Goal: Task Accomplishment & Management: Manage account settings

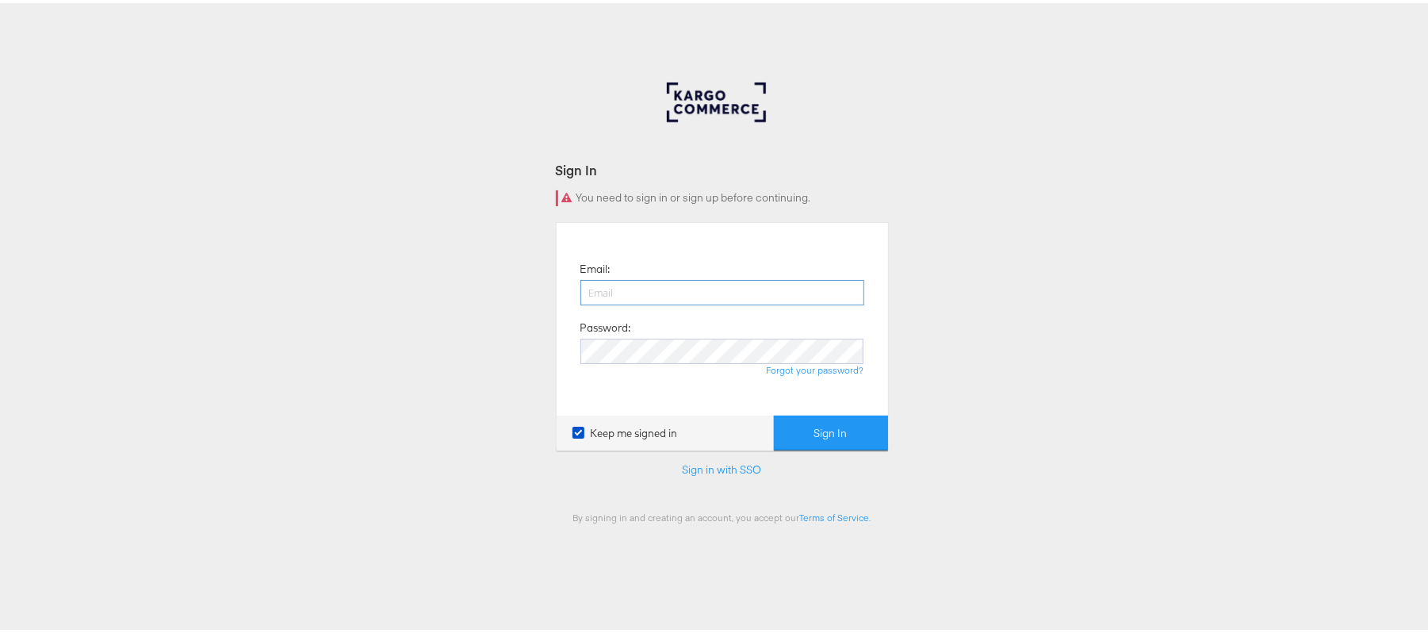
click at [636, 284] on input "email" at bounding box center [722, 289] width 284 height 25
type input "sudheer.bheemunipalli@kargo.com"
click at [774, 412] on button "Sign In" at bounding box center [831, 430] width 114 height 36
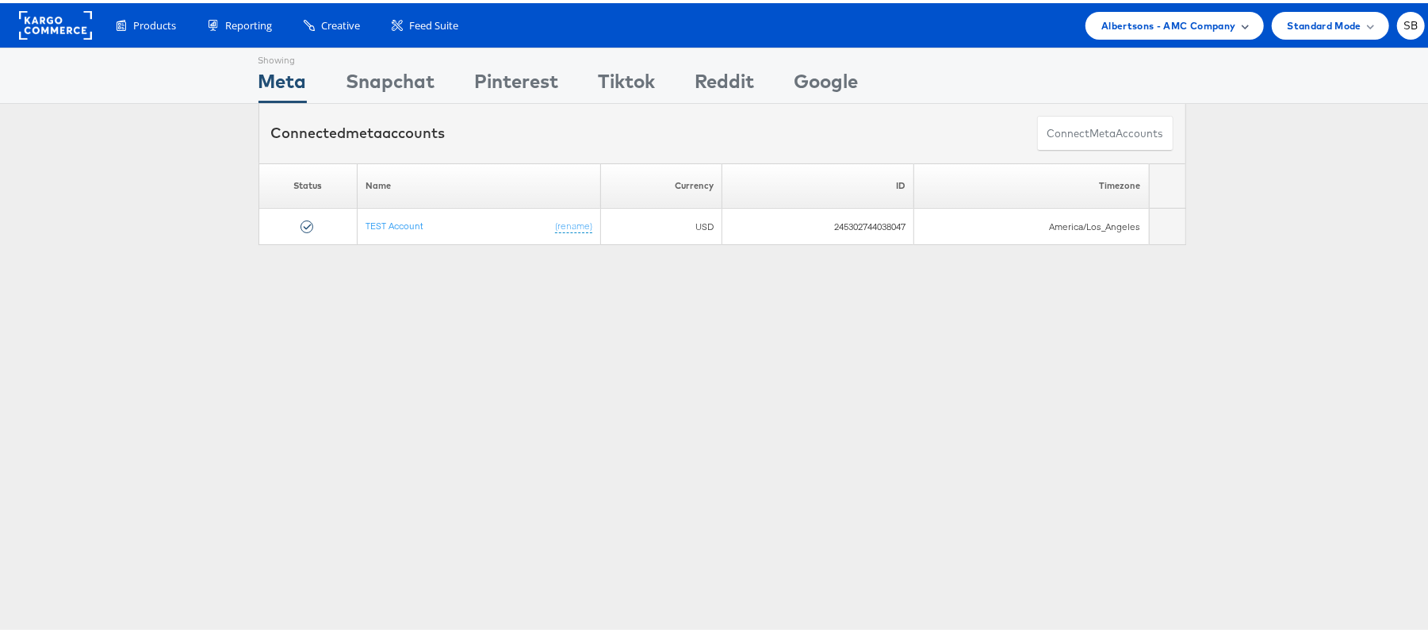
click at [1117, 17] on span "Albertsons - AMC Company" at bounding box center [1168, 22] width 134 height 17
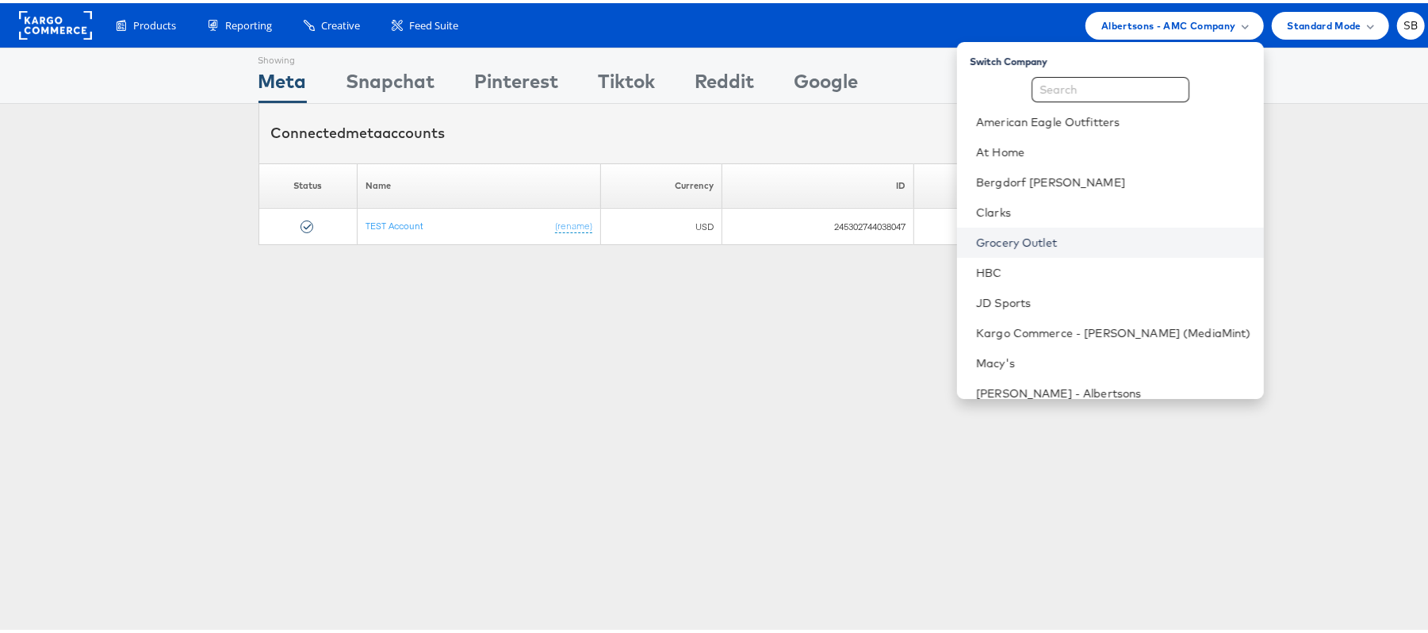
click at [1040, 233] on link "Grocery Outlet" at bounding box center [1113, 240] width 275 height 16
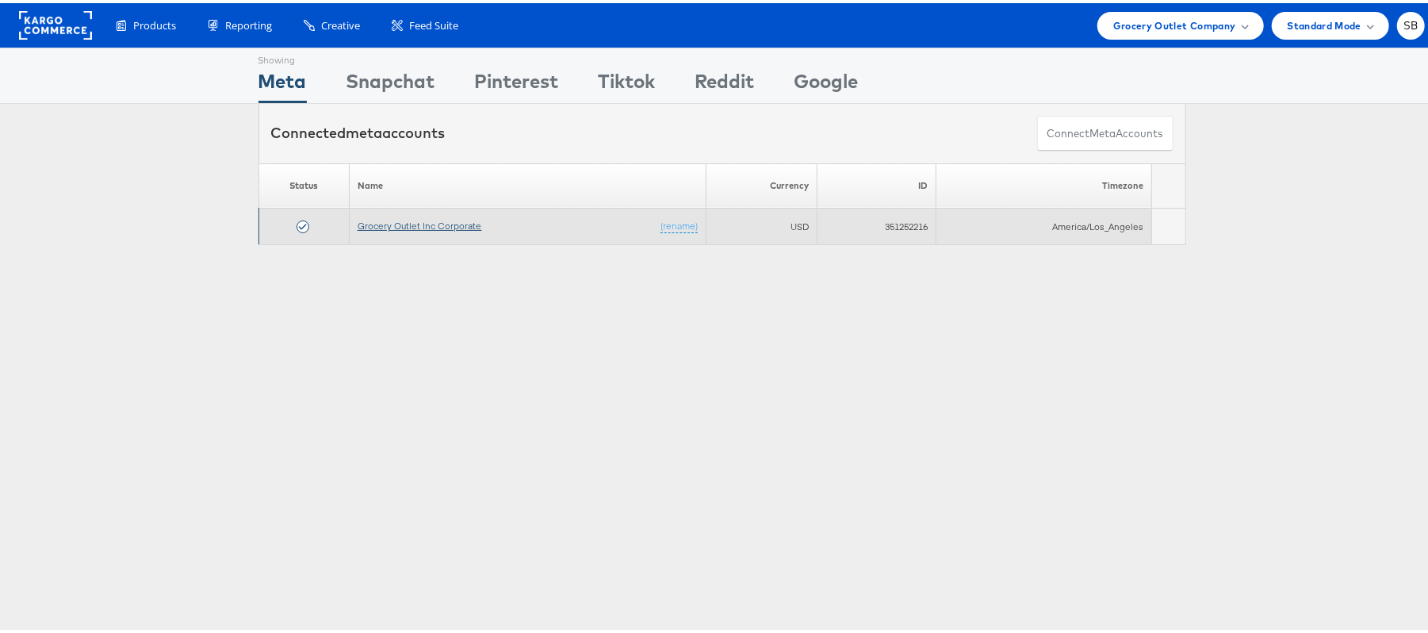
click at [436, 219] on link "Grocery Outlet Inc Corporate" at bounding box center [420, 222] width 125 height 12
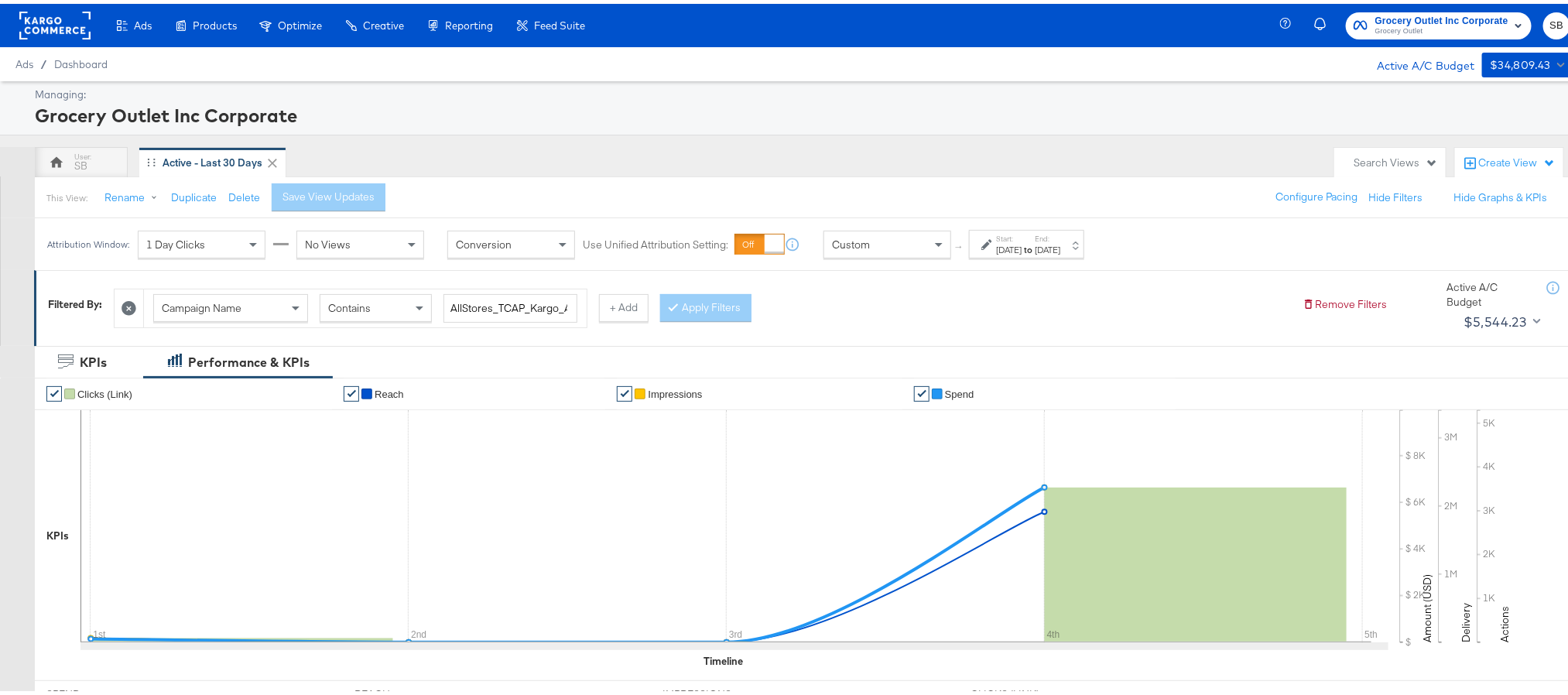
click at [28, 28] on rect at bounding box center [55, 21] width 71 height 28
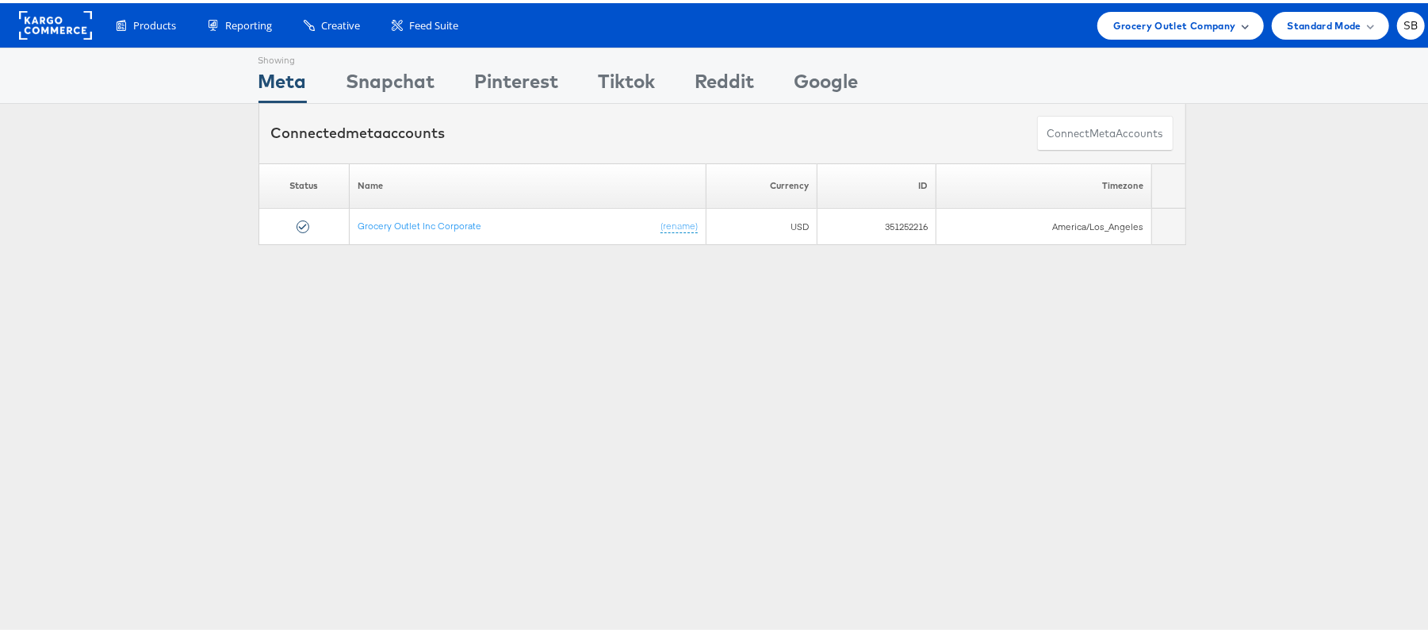
click at [1113, 24] on span "Grocery Outlet Company" at bounding box center [1174, 22] width 123 height 17
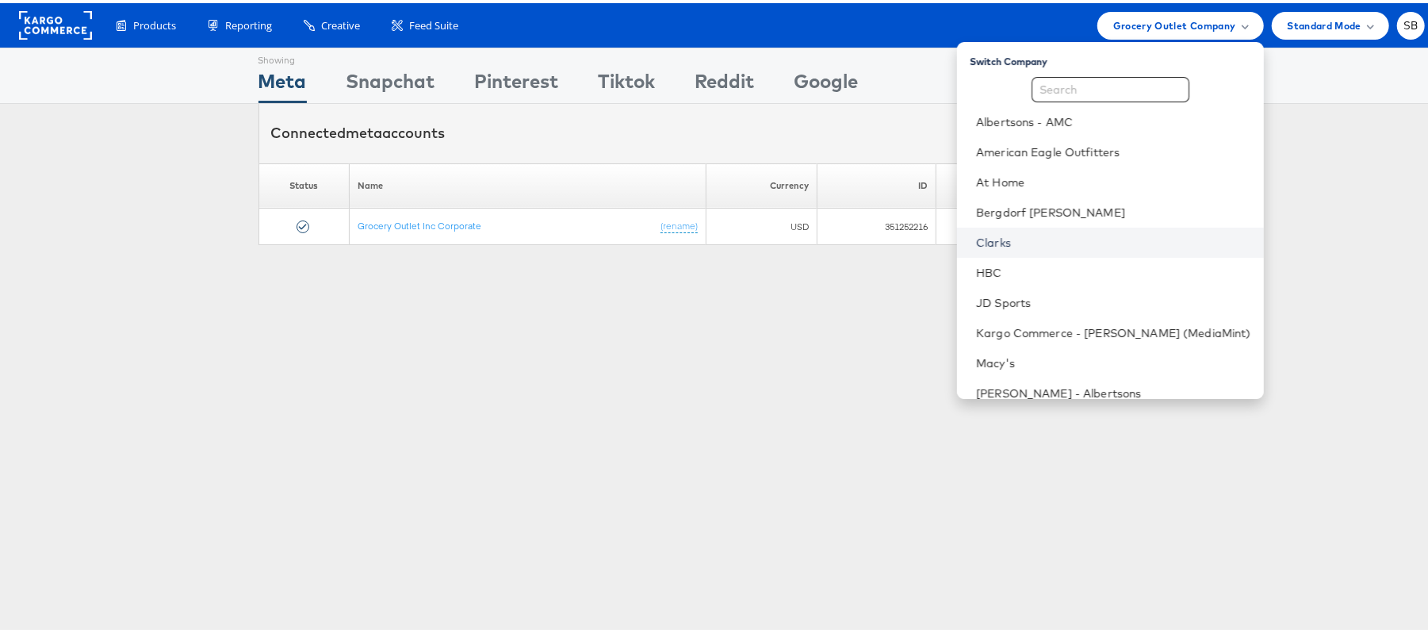
click at [1037, 233] on link "Clarks" at bounding box center [1113, 240] width 275 height 16
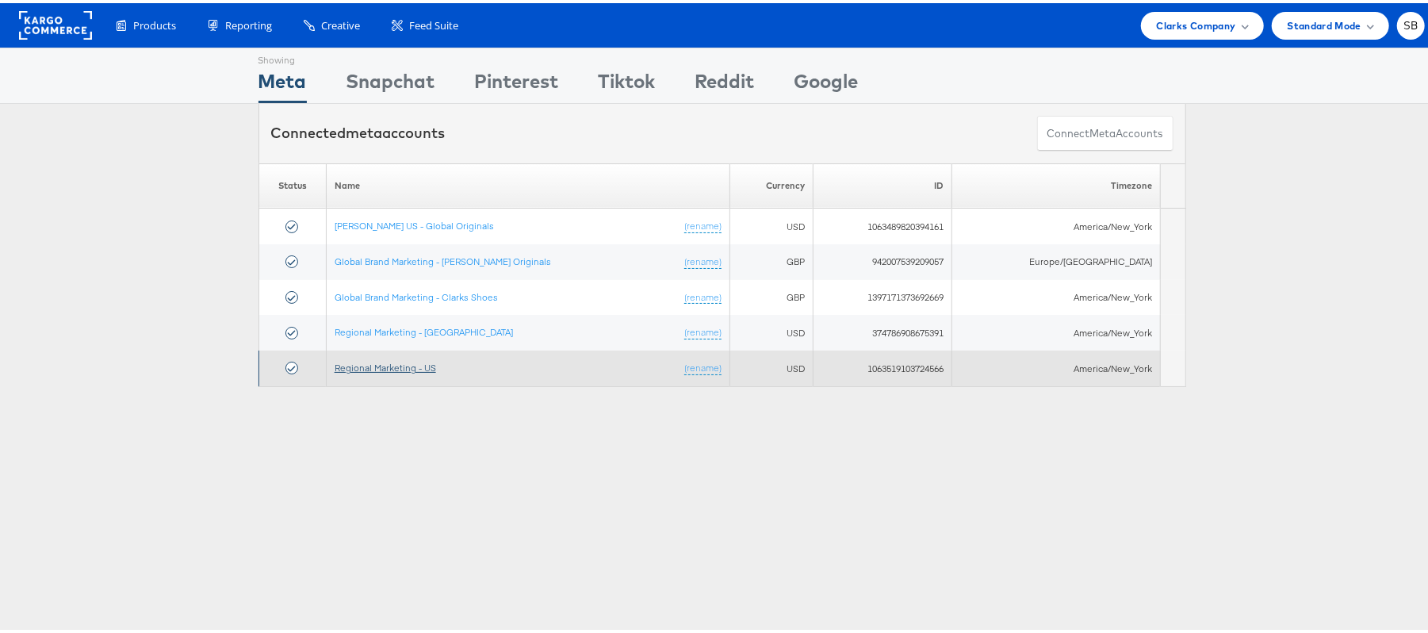
click at [410, 366] on link "Regional Marketing - US" at bounding box center [386, 364] width 102 height 12
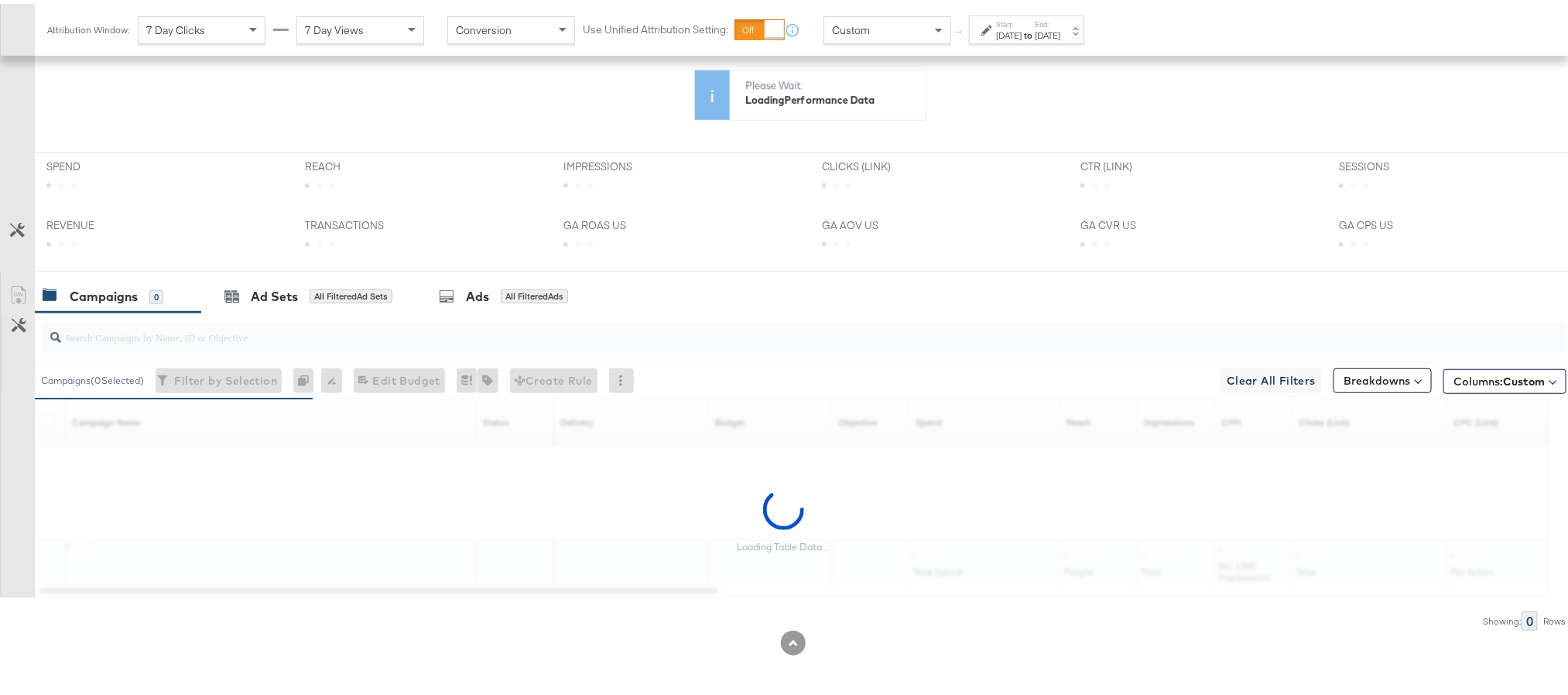
scroll to position [600, 0]
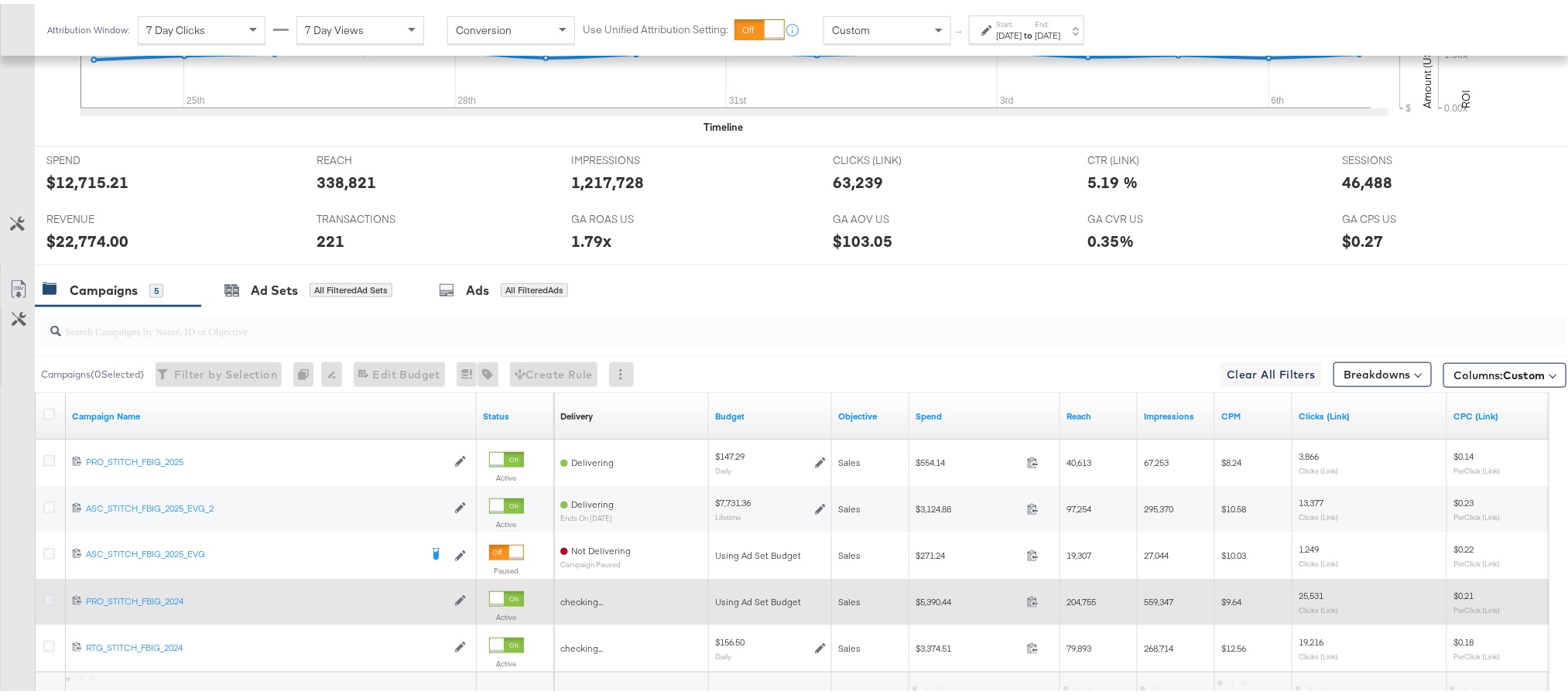
click at [51, 600] on icon at bounding box center [49, 596] width 12 height 12
click at [0, 0] on input "checkbox" at bounding box center [0, 0] width 0 height 0
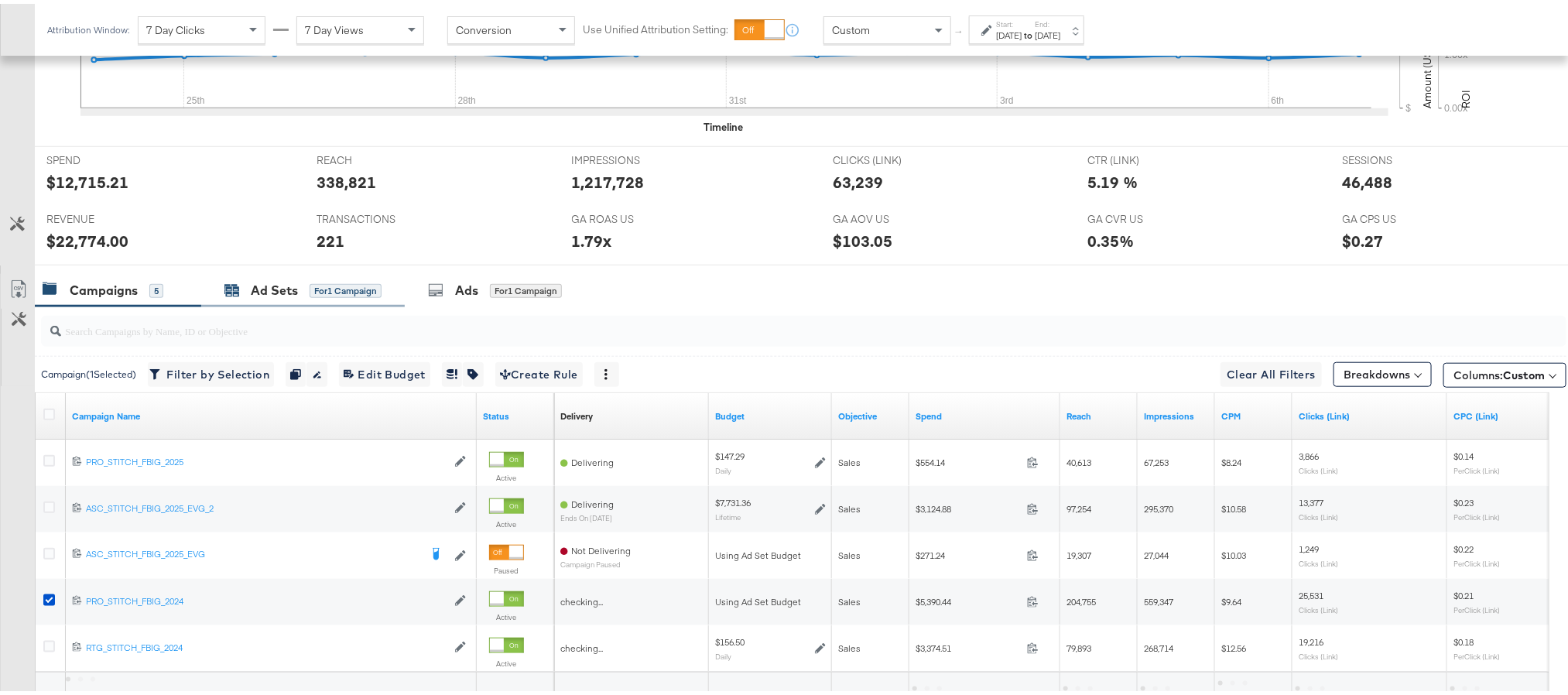
click at [267, 283] on div "Ad Sets" at bounding box center [274, 287] width 47 height 18
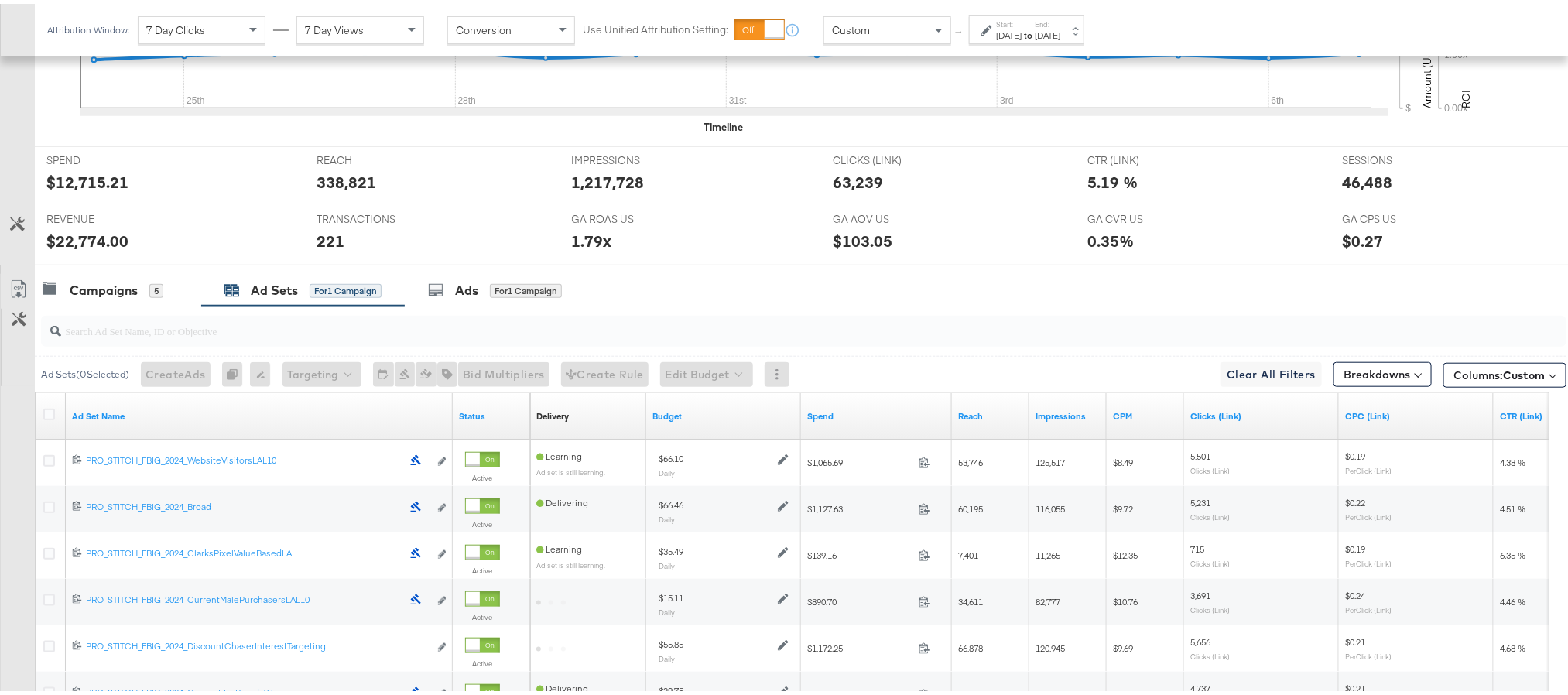
click at [37, 417] on div at bounding box center [51, 412] width 28 height 28
click at [44, 417] on icon at bounding box center [49, 411] width 12 height 12
click at [0, 0] on input "checkbox" at bounding box center [0, 0] width 0 height 0
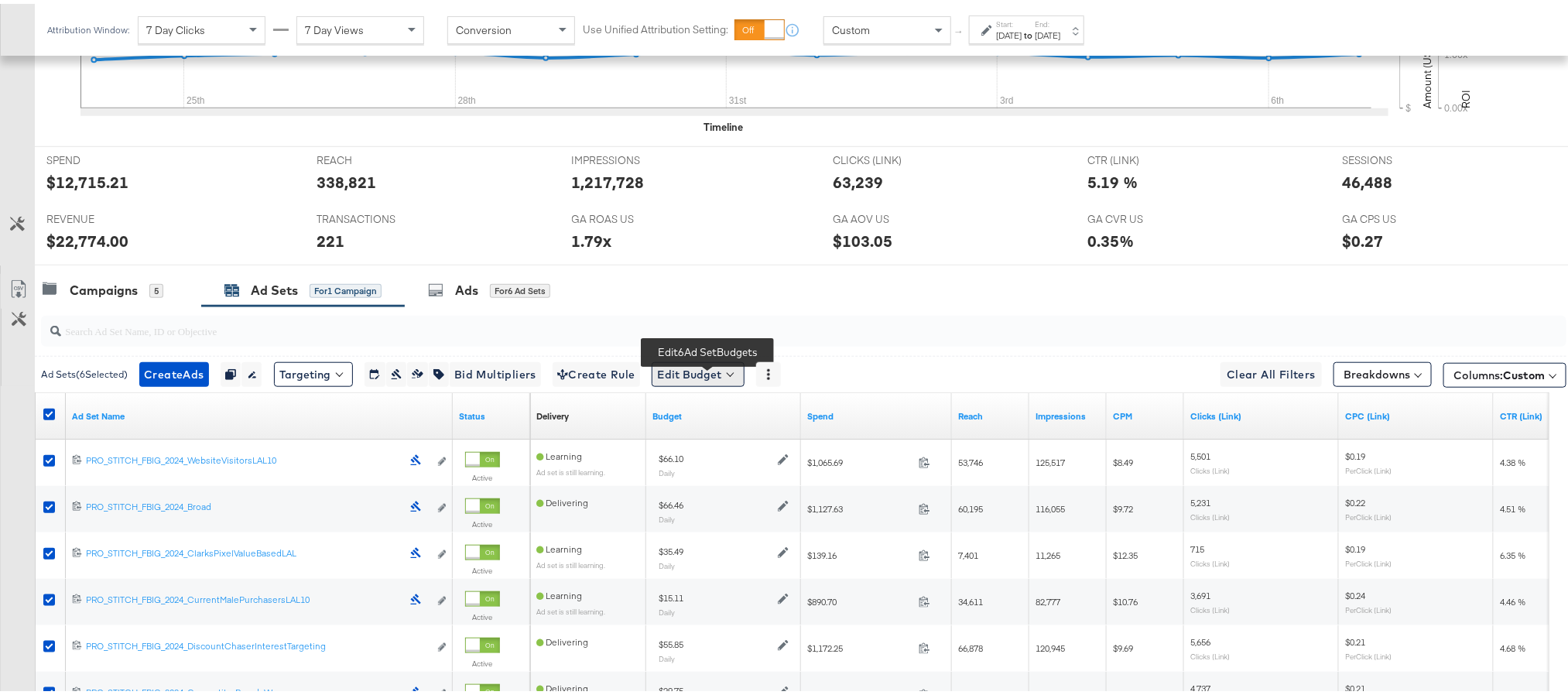
click at [678, 376] on button "Edit Budget" at bounding box center [698, 370] width 93 height 24
click at [701, 412] on span "Edit Ad Set Budget" at bounding box center [703, 411] width 88 height 20
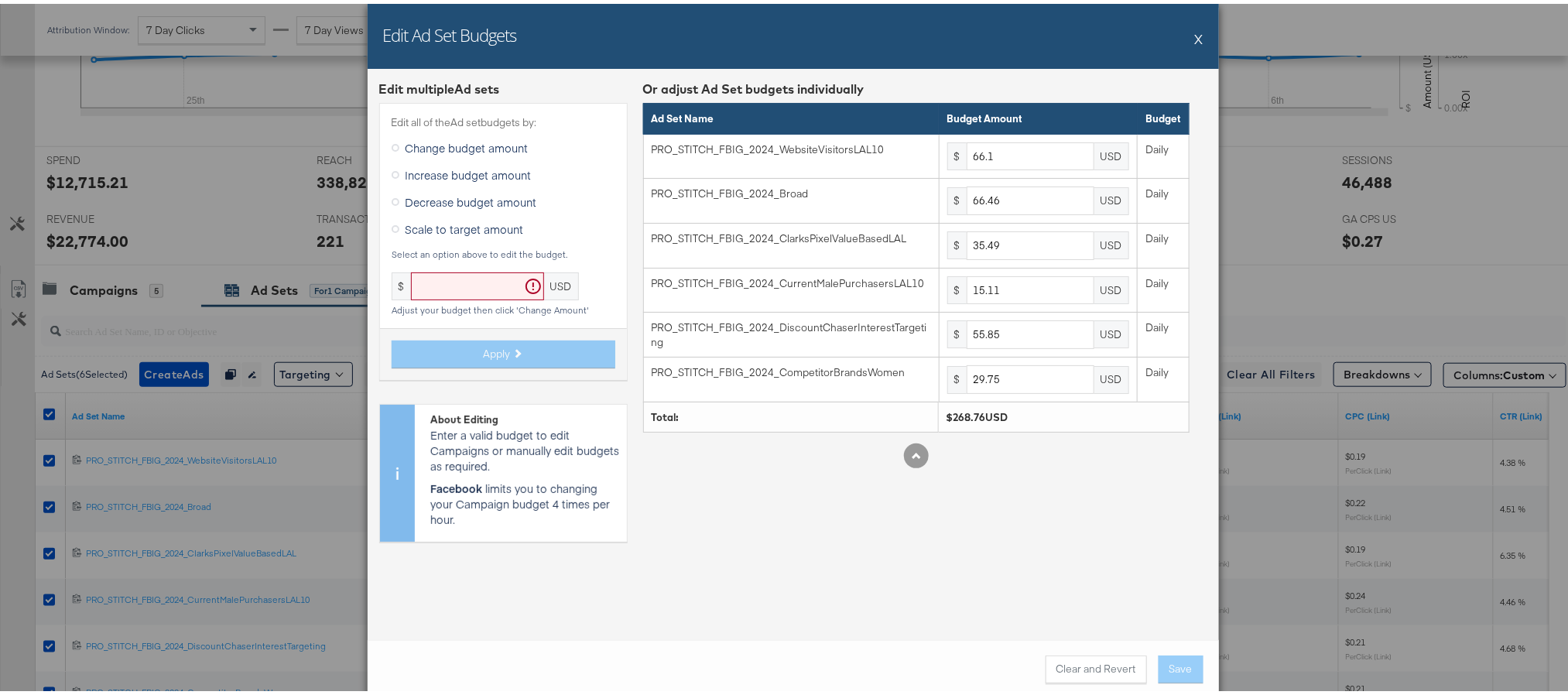
click at [476, 230] on span "Scale to target amount" at bounding box center [464, 225] width 118 height 16
click at [0, 0] on input "Scale to target amount" at bounding box center [0, 0] width 0 height 0
click at [451, 283] on input "text" at bounding box center [477, 282] width 133 height 28
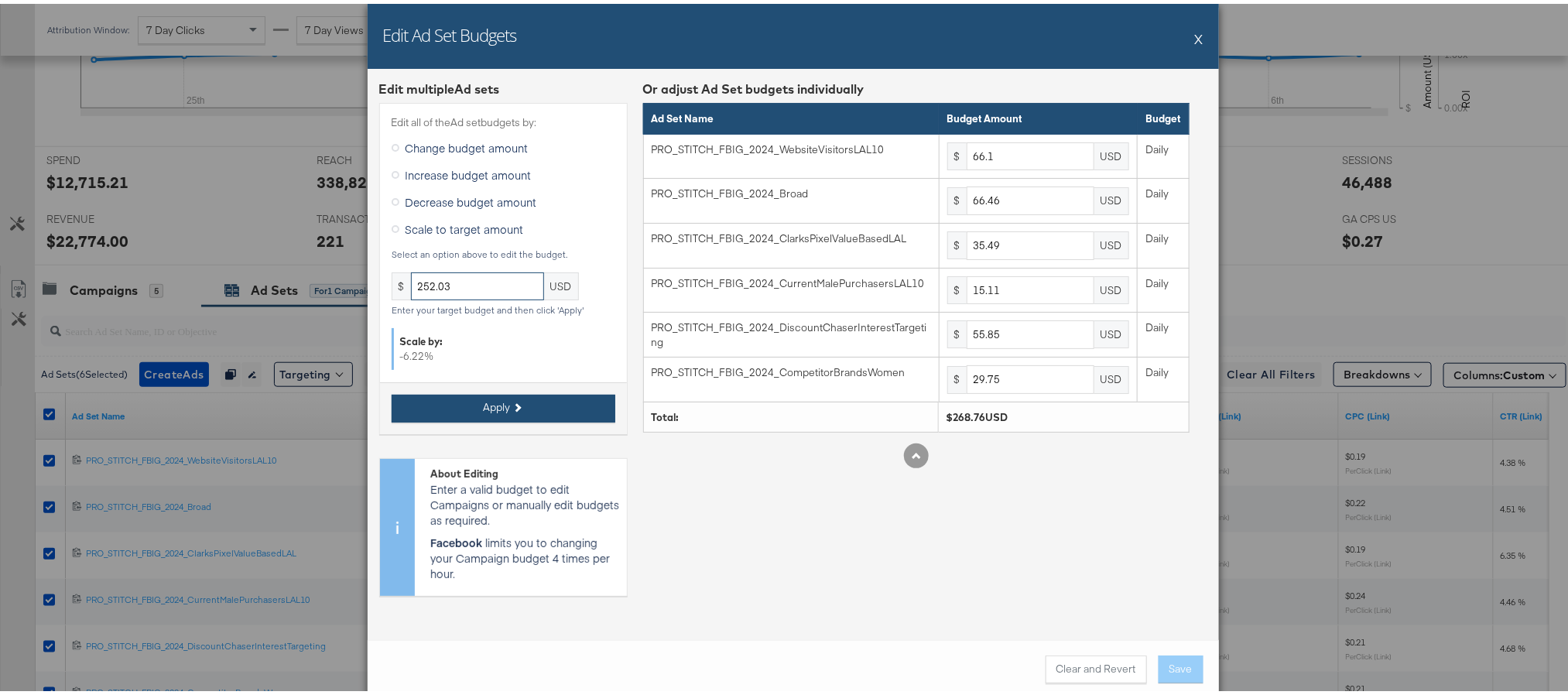
type input "252.03"
click at [490, 405] on span "Apply" at bounding box center [498, 403] width 27 height 15
type input "61.98"
type input "62.32"
type input "33.28"
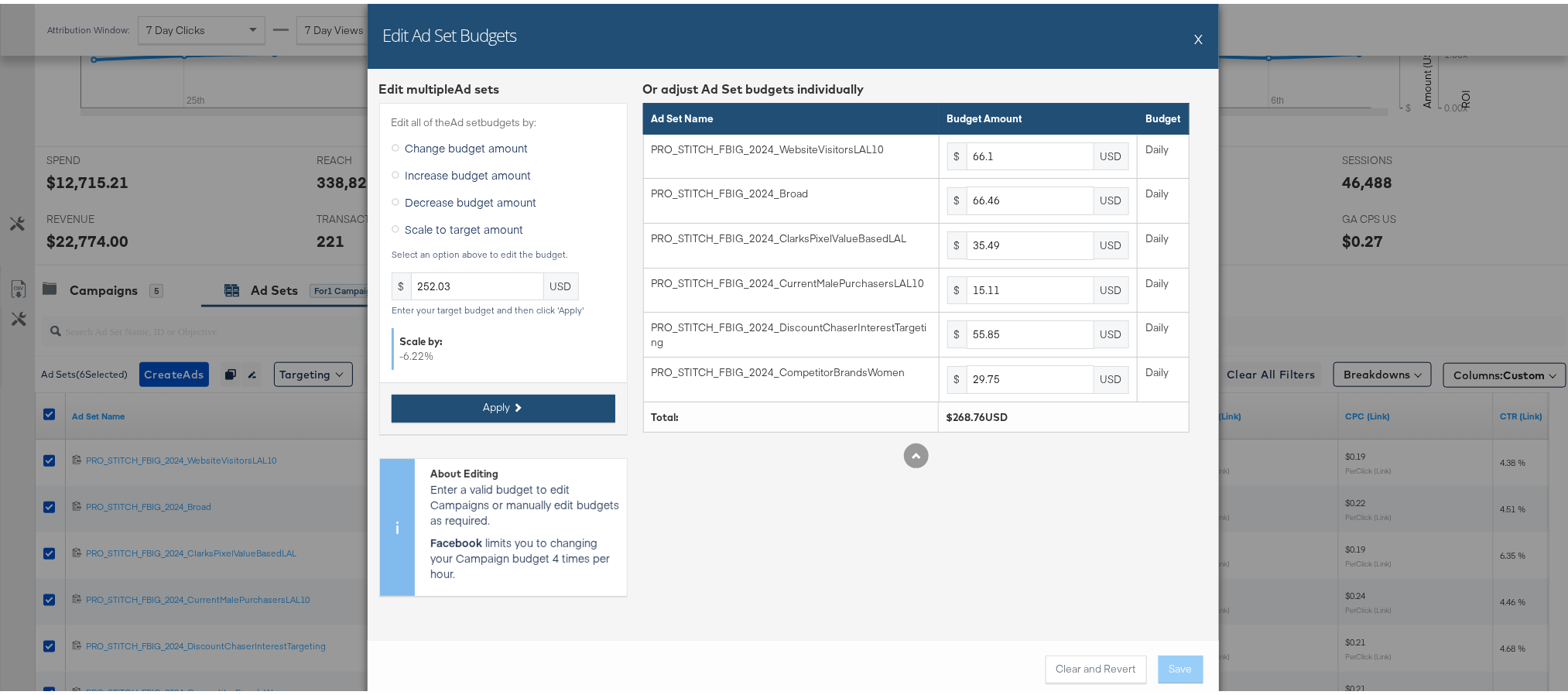
type input "14.16"
type input "52.37"
type input "27.89"
click at [1178, 660] on button "Save" at bounding box center [1181, 666] width 45 height 28
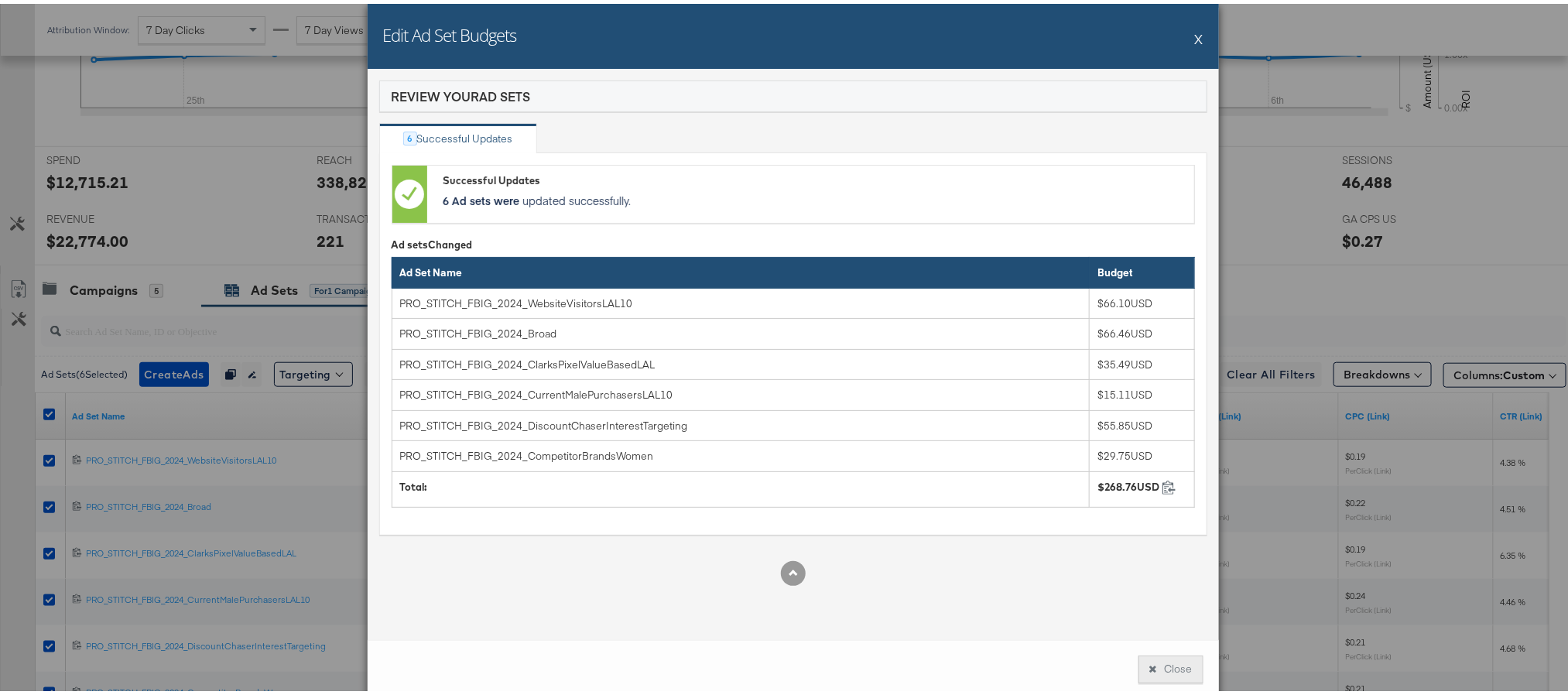
click at [1152, 662] on button "Close" at bounding box center [1171, 666] width 65 height 28
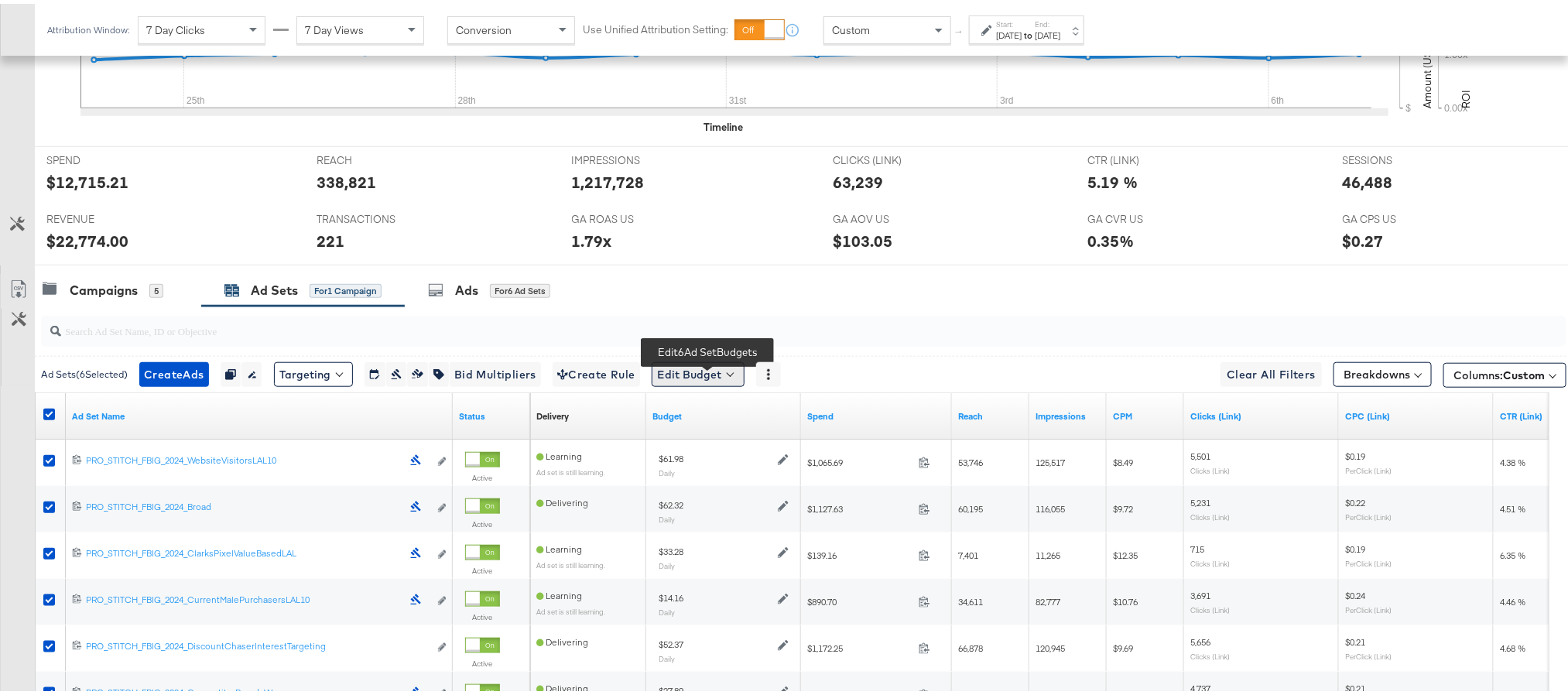
click at [698, 369] on button "Edit Budget" at bounding box center [698, 370] width 93 height 24
click at [713, 412] on span "Edit Ad Set Budget" at bounding box center [703, 411] width 88 height 20
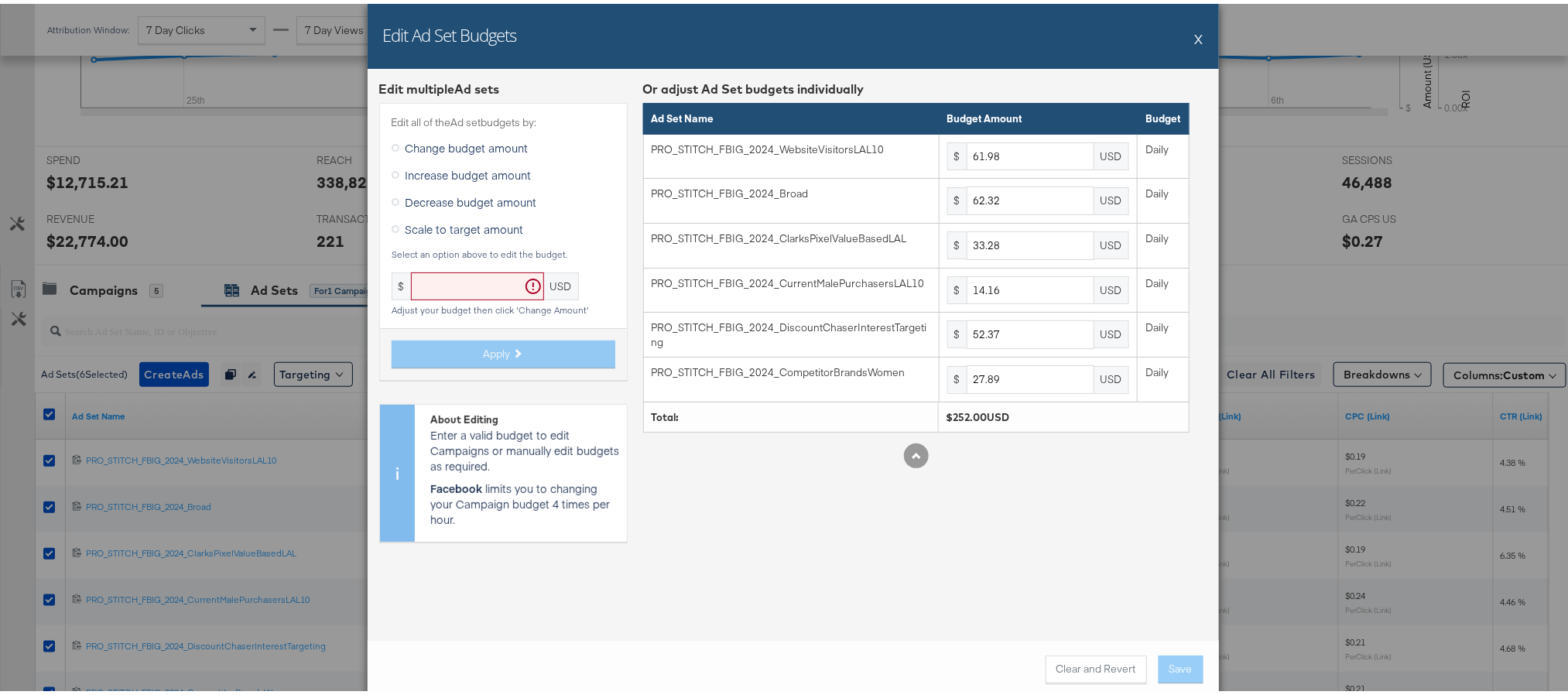
click at [1194, 31] on button "X" at bounding box center [1198, 35] width 9 height 31
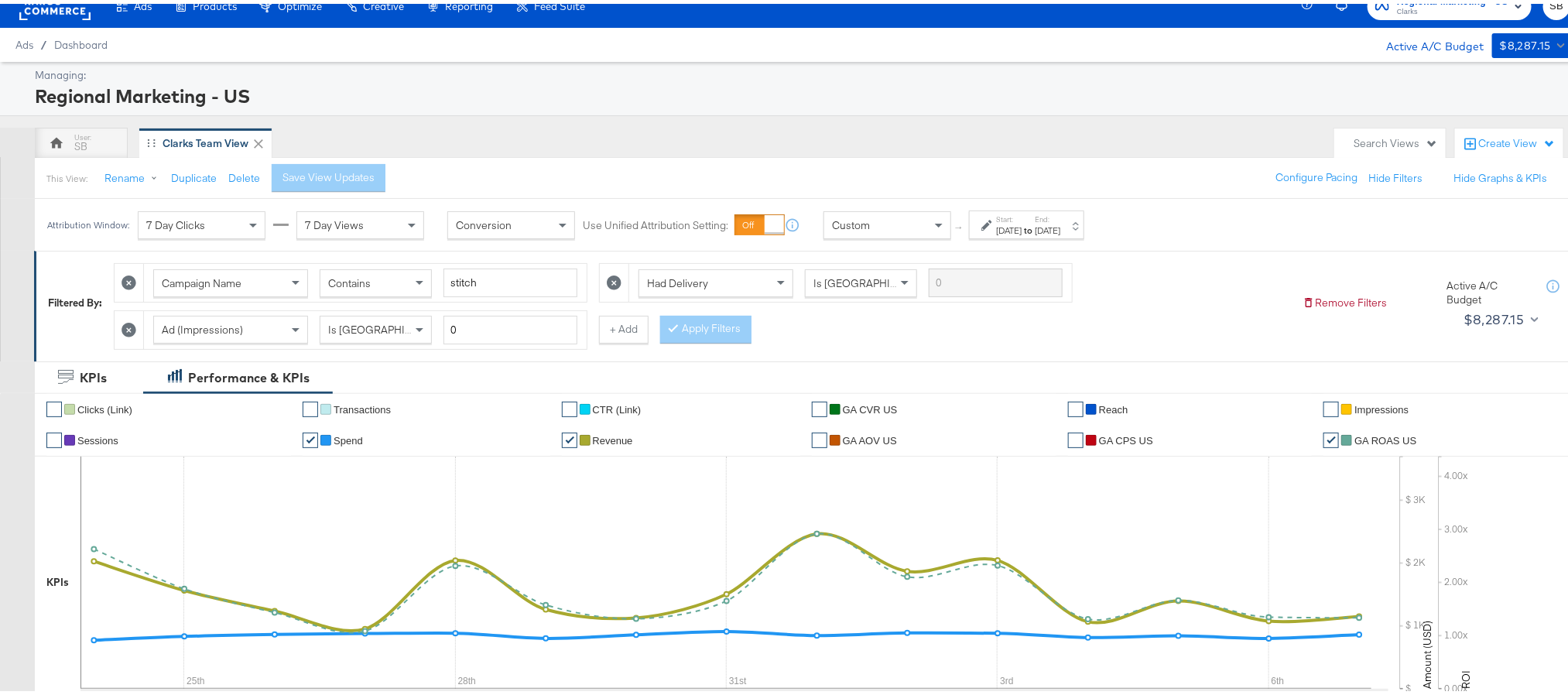
scroll to position [0, 0]
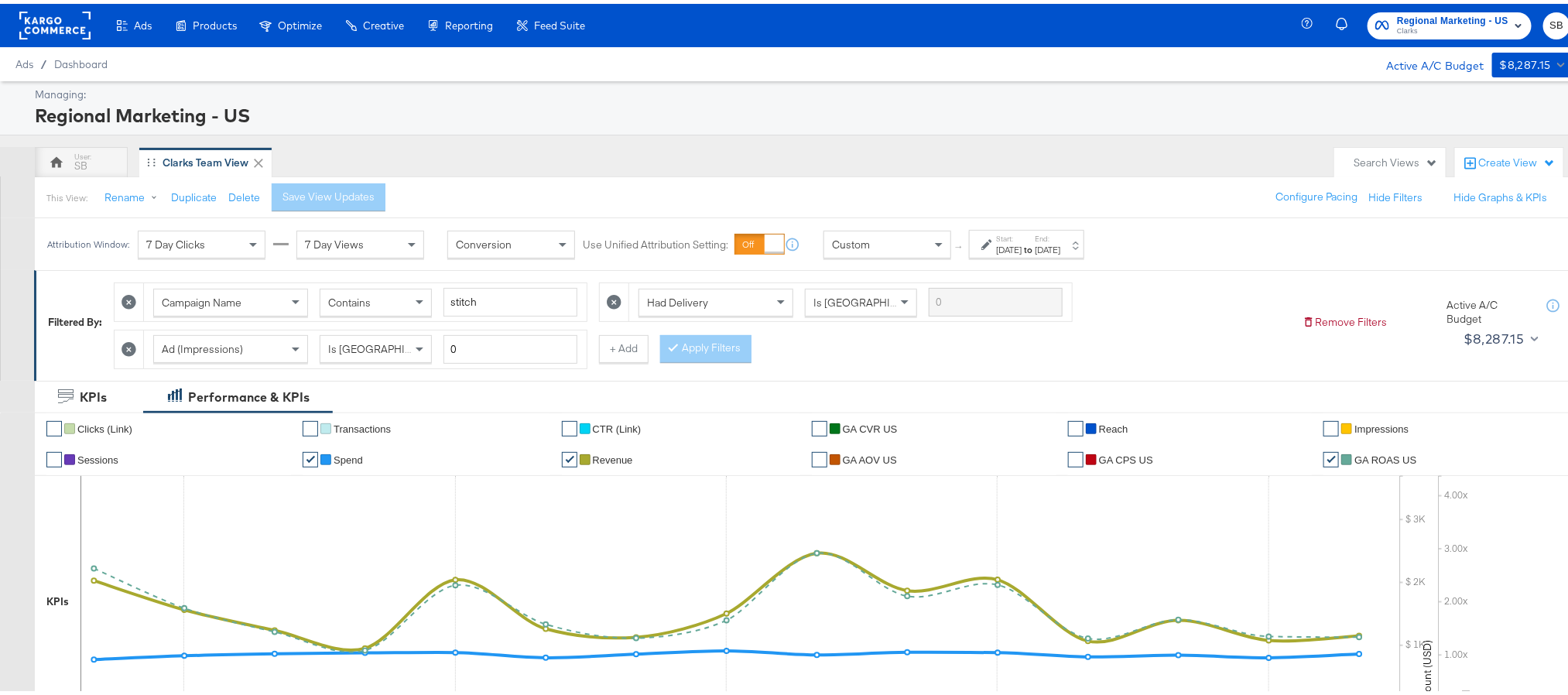
click at [40, 33] on rect at bounding box center [55, 21] width 71 height 28
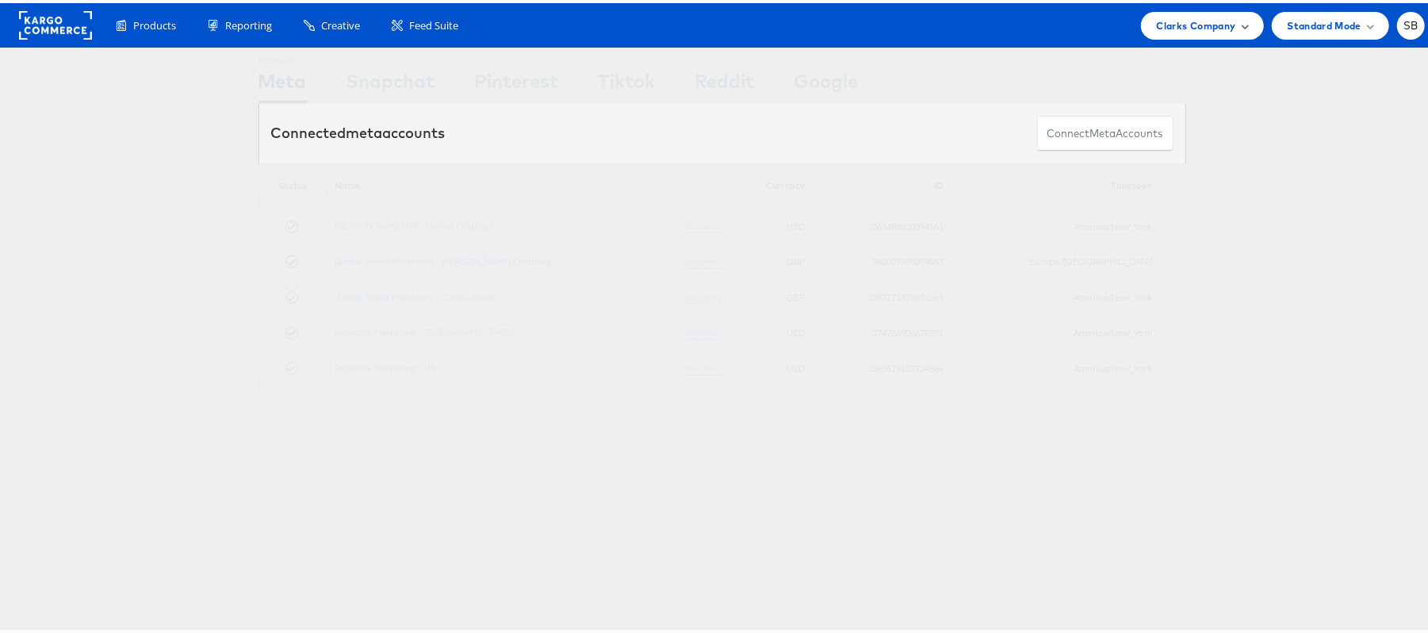
click at [1216, 22] on span "Clarks Company" at bounding box center [1196, 22] width 79 height 17
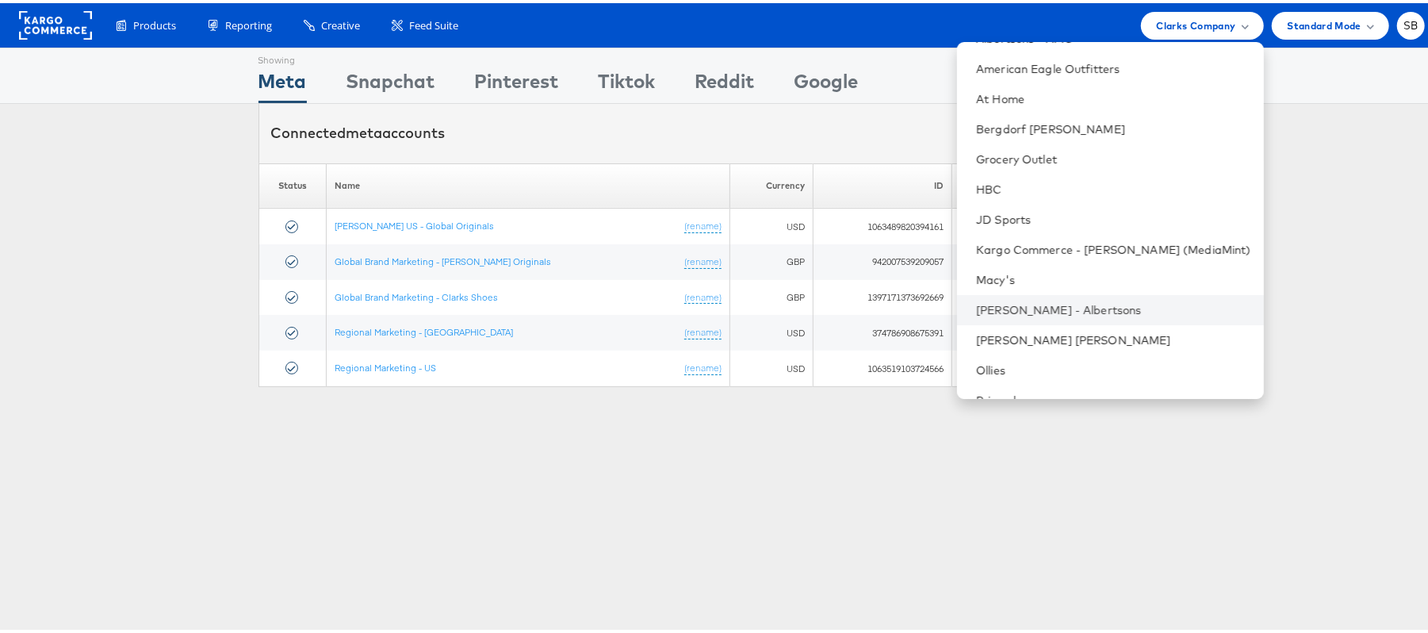
scroll to position [166, 0]
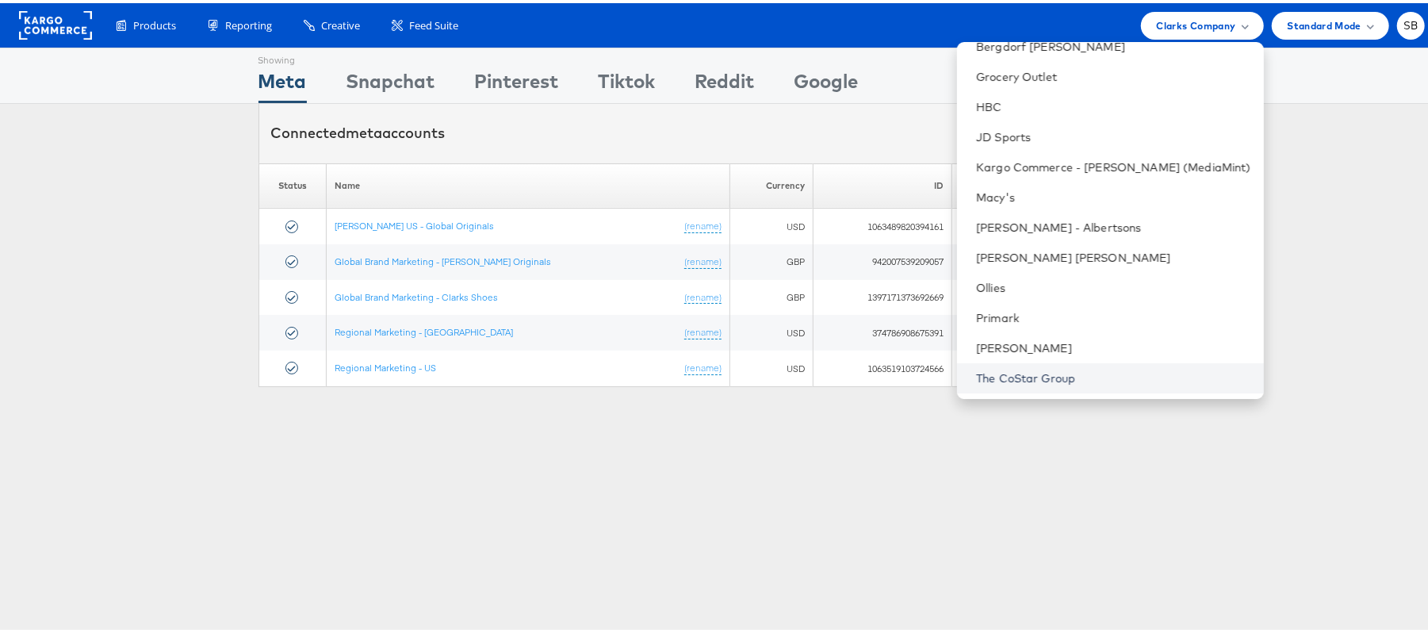
click at [1086, 368] on link "The CoStar Group" at bounding box center [1113, 375] width 275 height 16
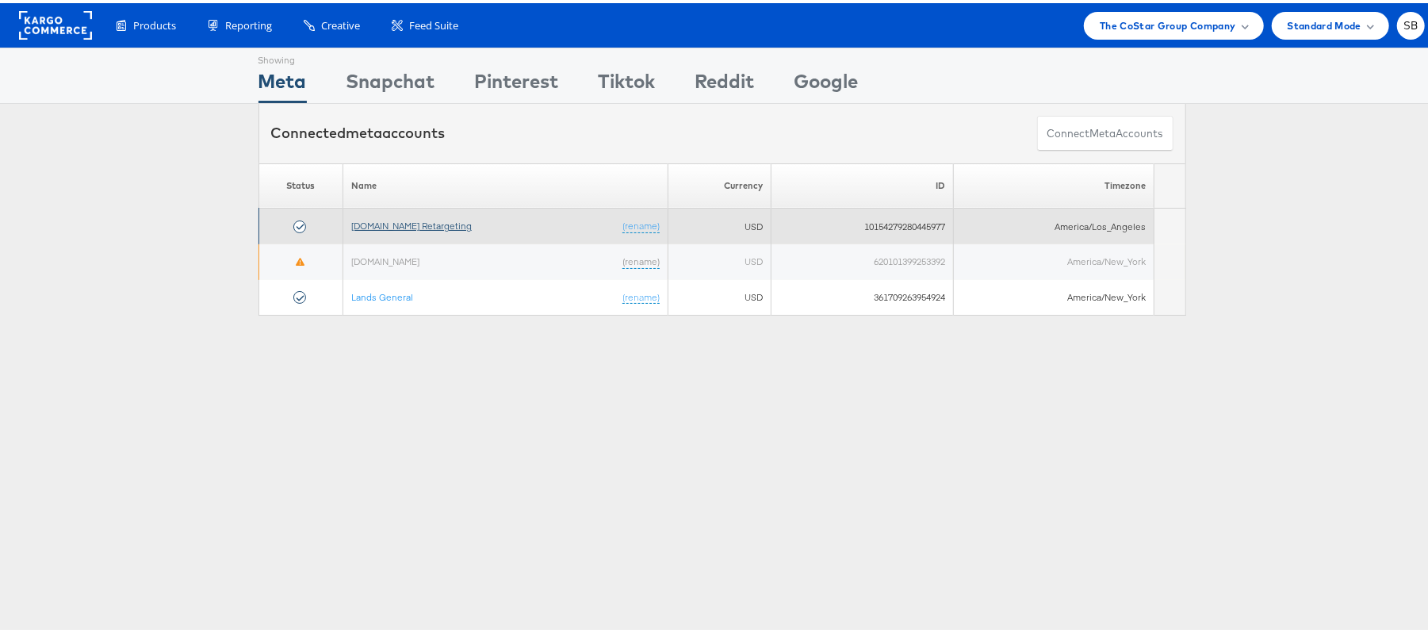
click at [388, 220] on link "[DOMAIN_NAME] Retargeting" at bounding box center [411, 222] width 121 height 12
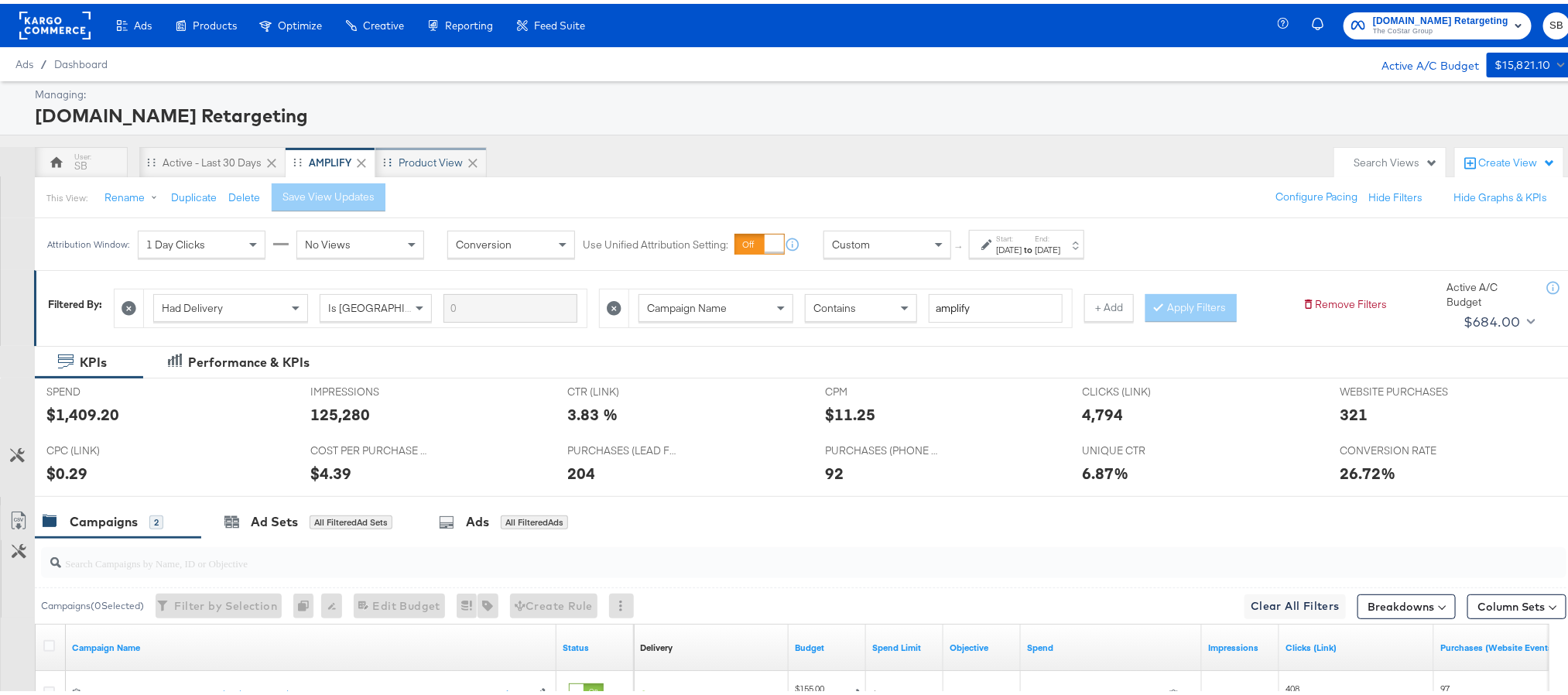
click at [422, 160] on div "Product View" at bounding box center [430, 158] width 64 height 15
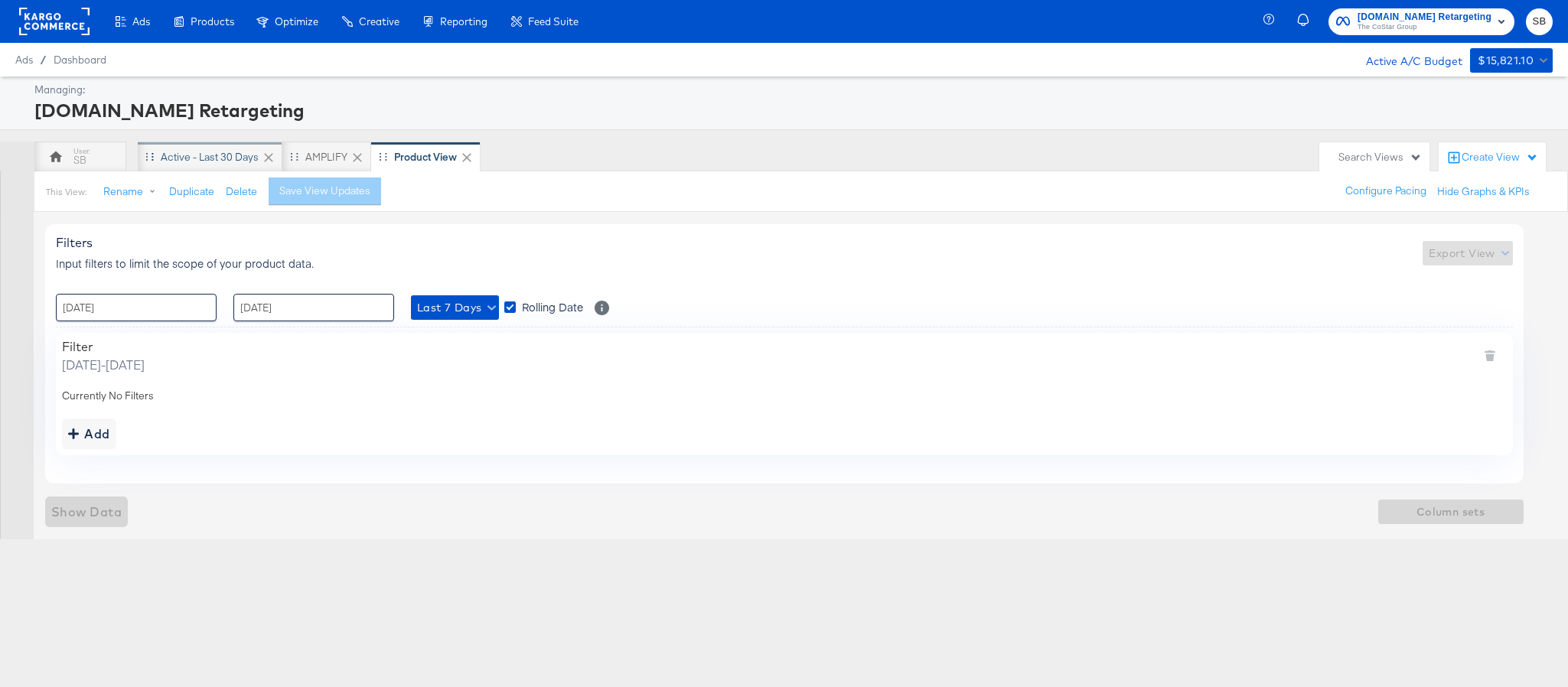
click at [234, 156] on div "Active - Last 30 Days" at bounding box center [210, 156] width 98 height 14
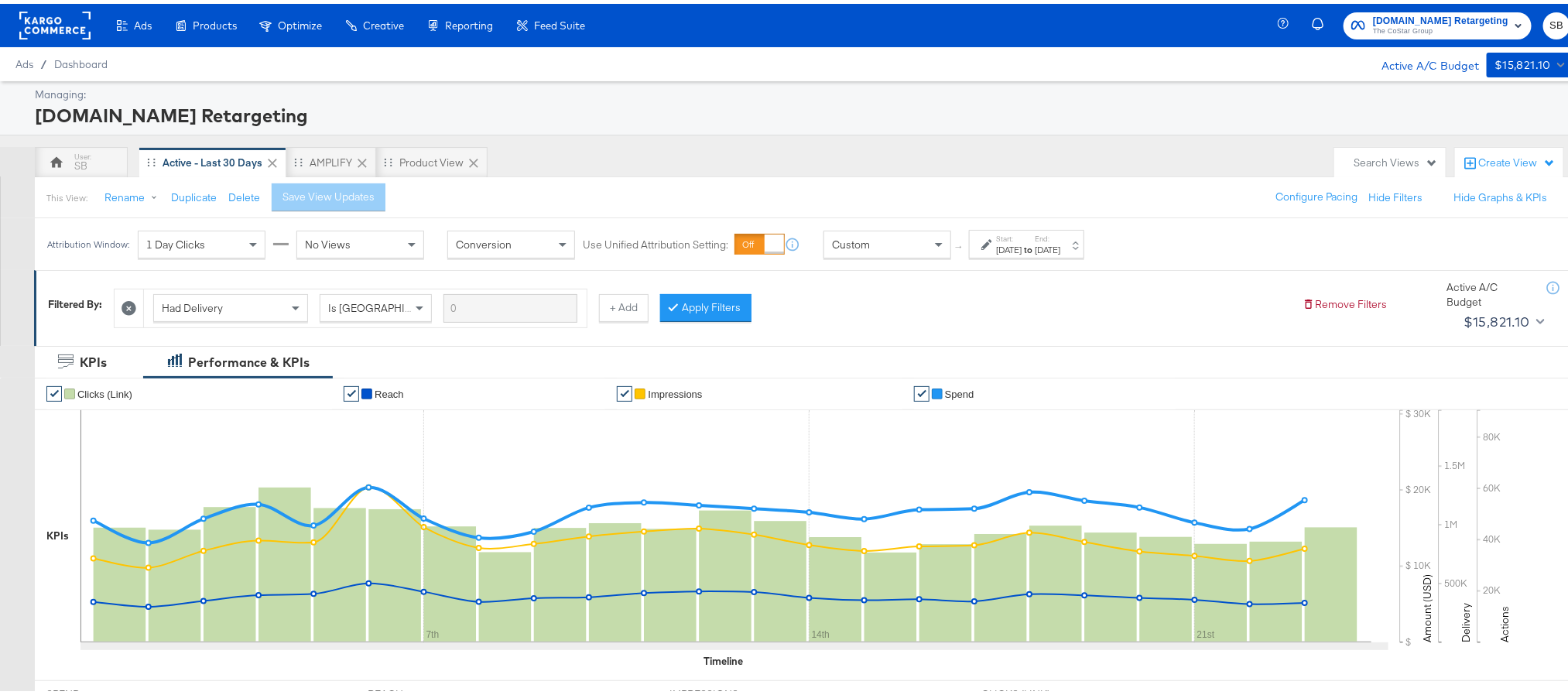
click at [50, 20] on rect at bounding box center [55, 21] width 71 height 28
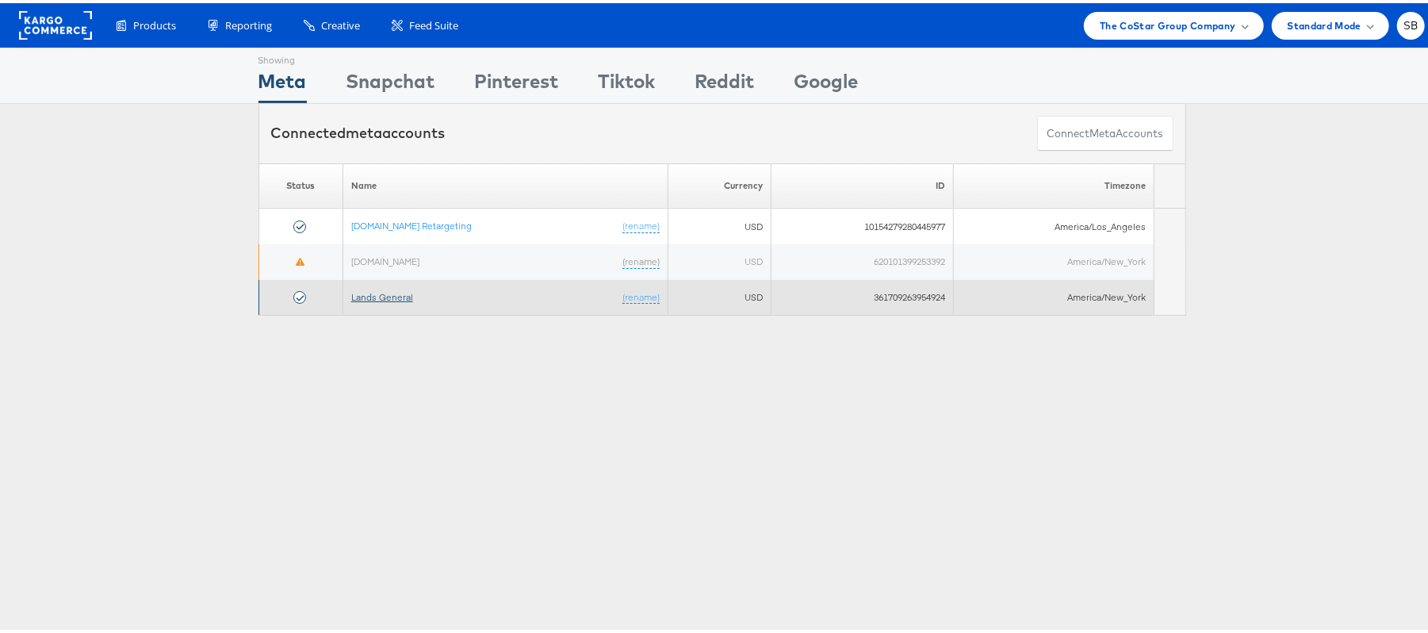
click at [385, 296] on link "Lands General" at bounding box center [382, 294] width 62 height 12
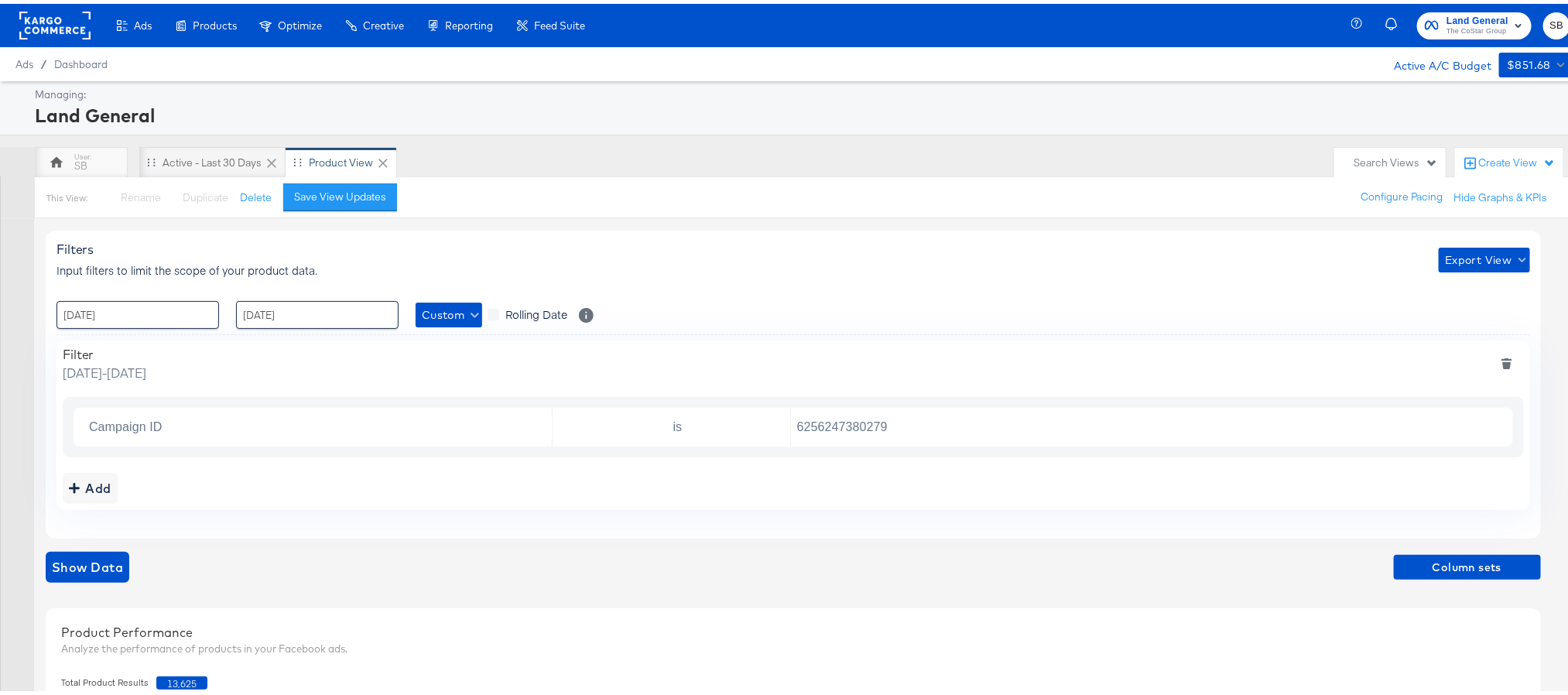
click at [54, 24] on rect at bounding box center [55, 21] width 71 height 28
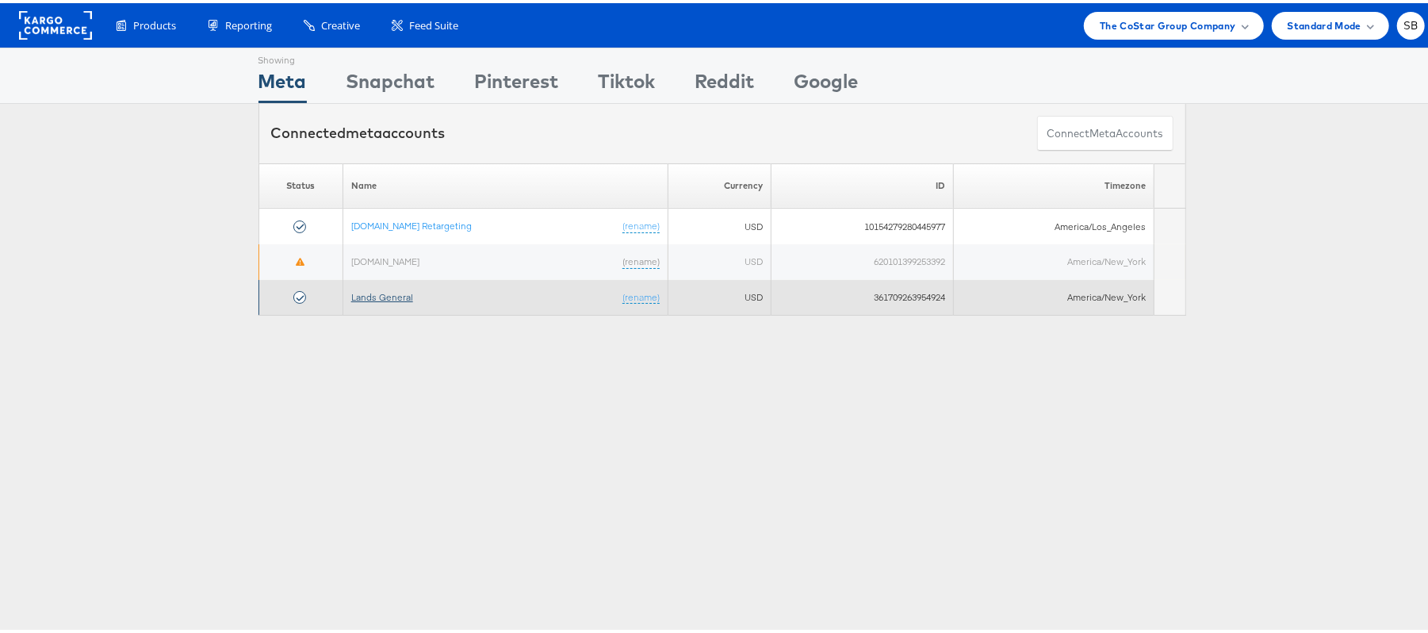
click at [378, 296] on link "Lands General" at bounding box center [382, 294] width 62 height 12
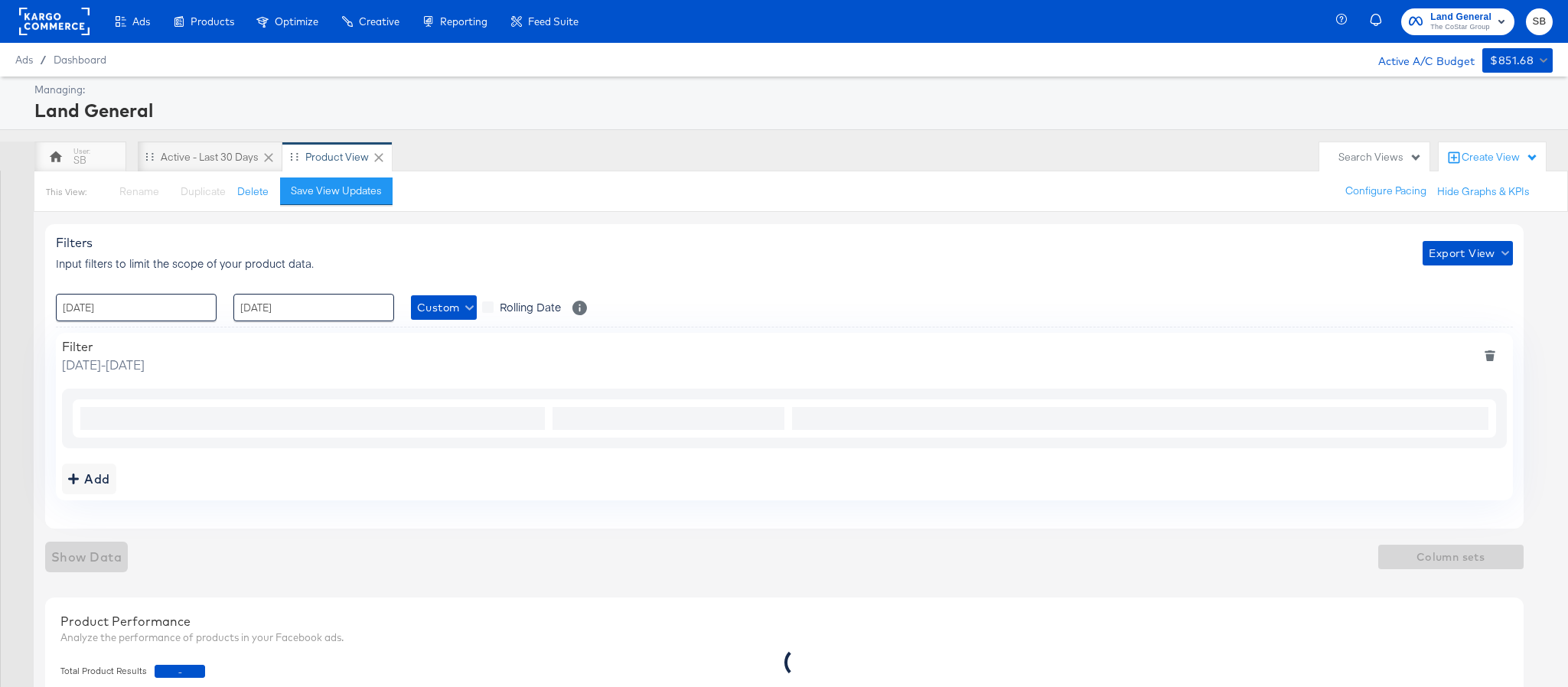
click at [195, 172] on div "Active - Last 30 Days" at bounding box center [210, 157] width 145 height 31
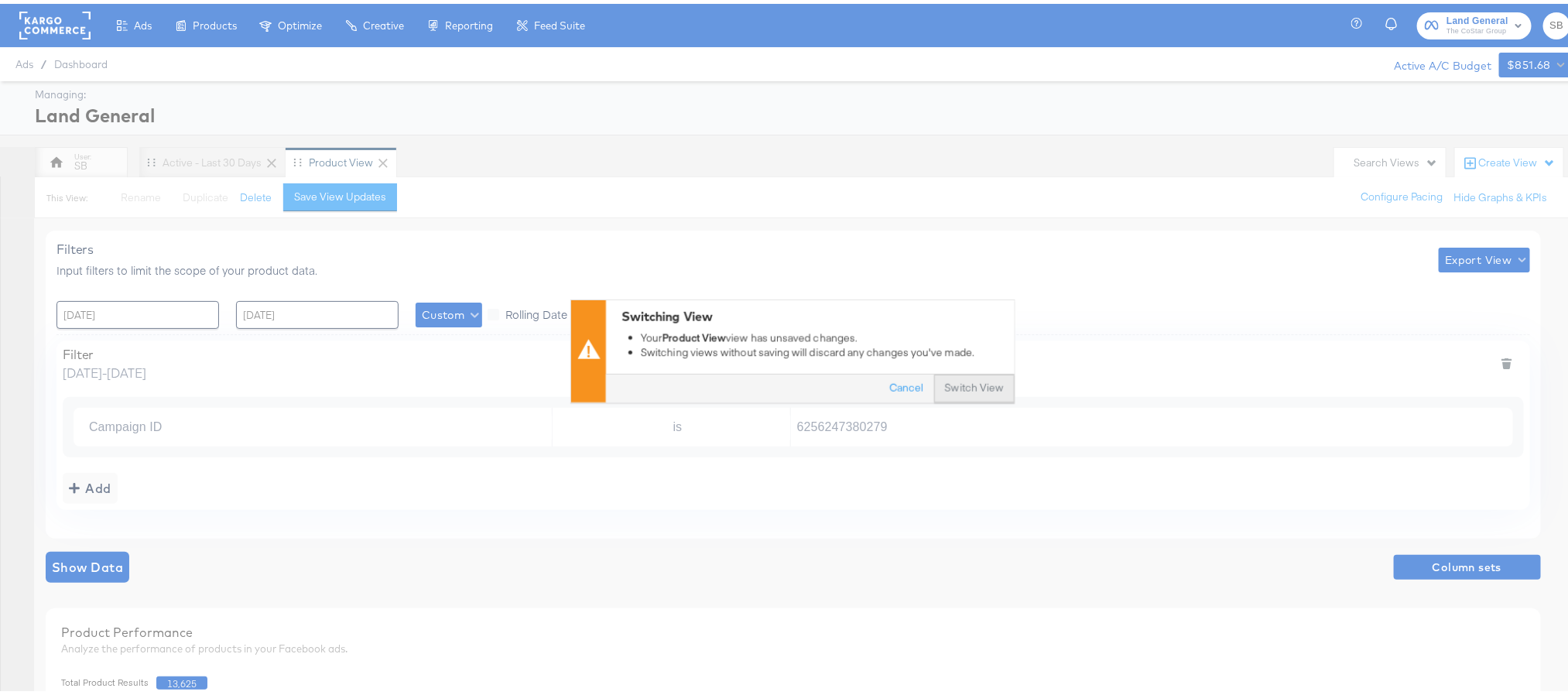
click at [961, 394] on button "Switch View" at bounding box center [974, 386] width 80 height 28
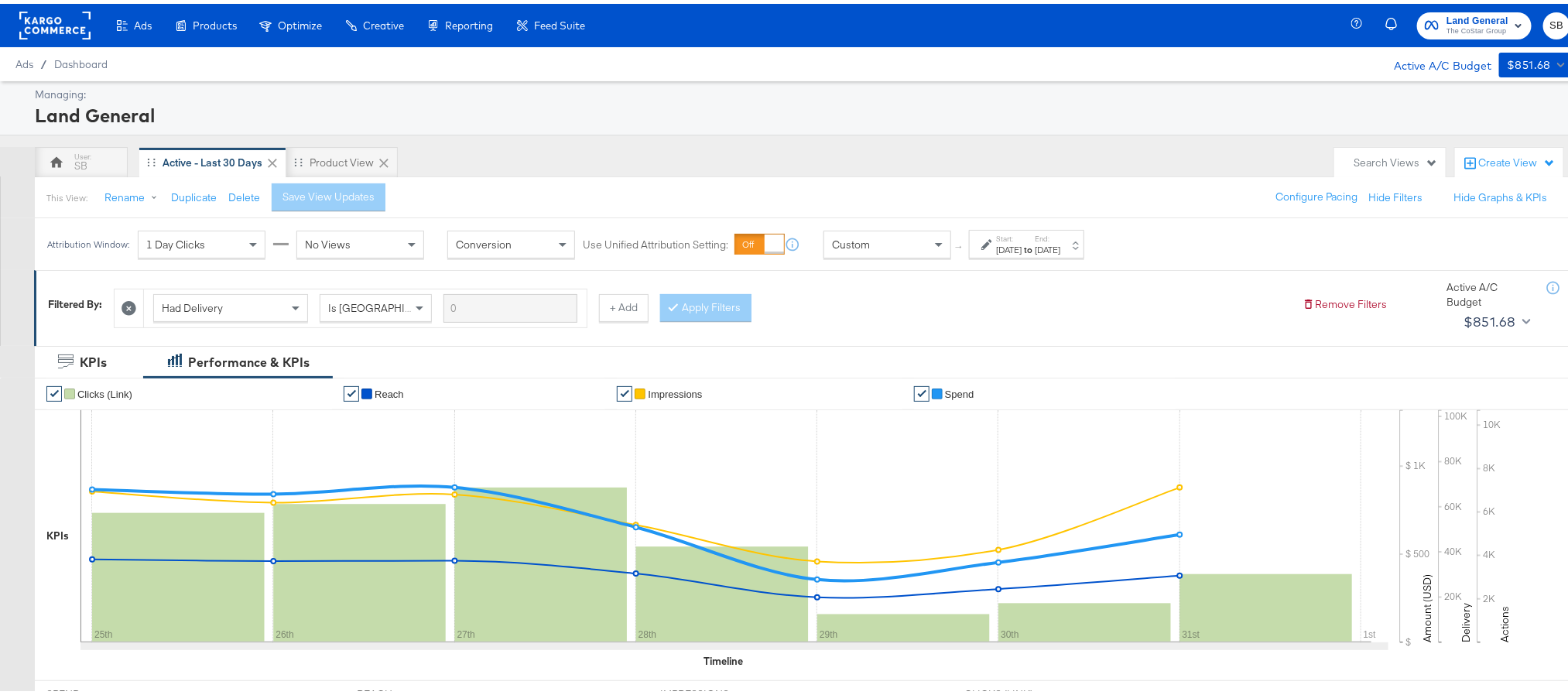
click at [39, 26] on rect at bounding box center [55, 21] width 71 height 28
